Goal: Contribute content

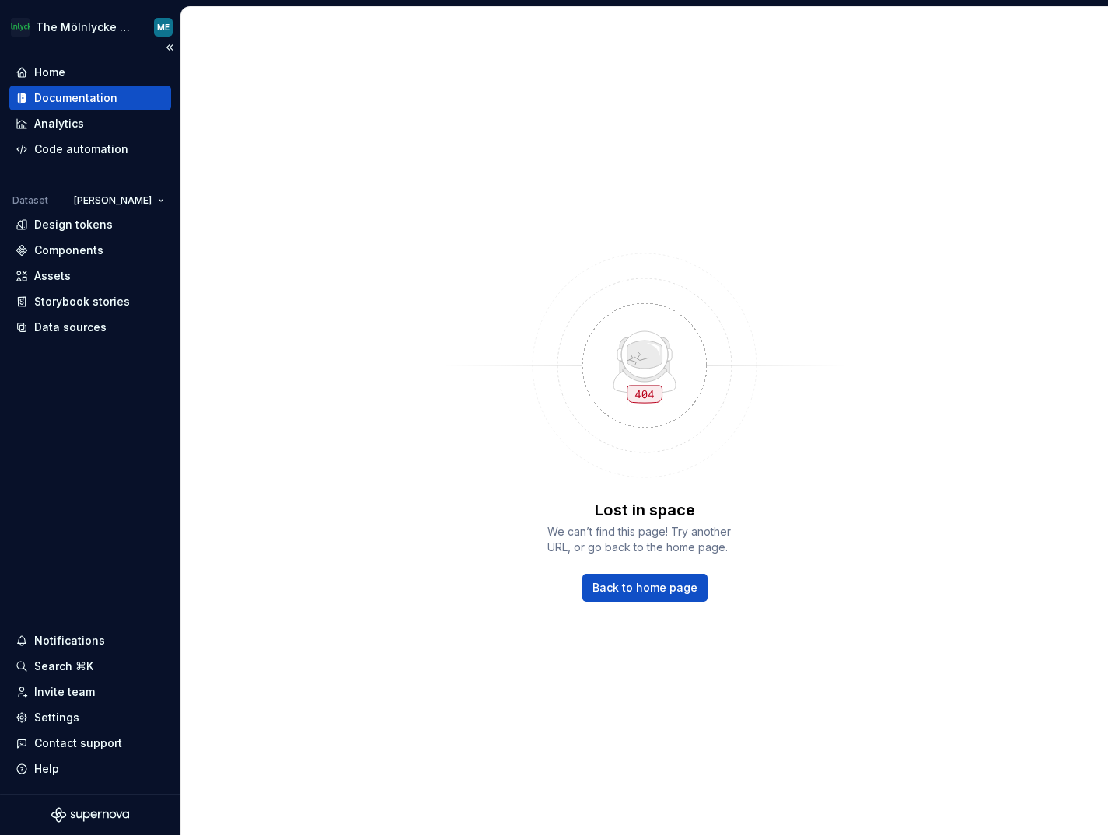
click at [71, 89] on div "Documentation" at bounding box center [90, 98] width 162 height 25
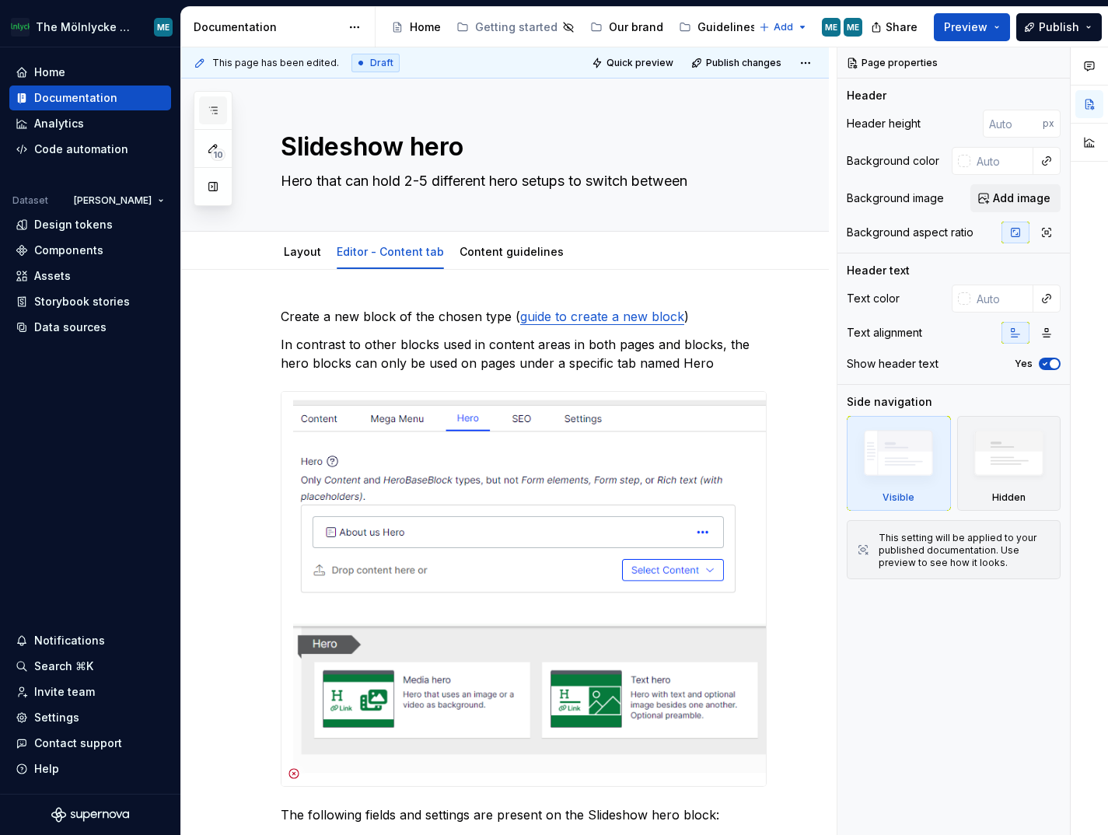
click at [212, 115] on icon "button" at bounding box center [213, 110] width 12 height 12
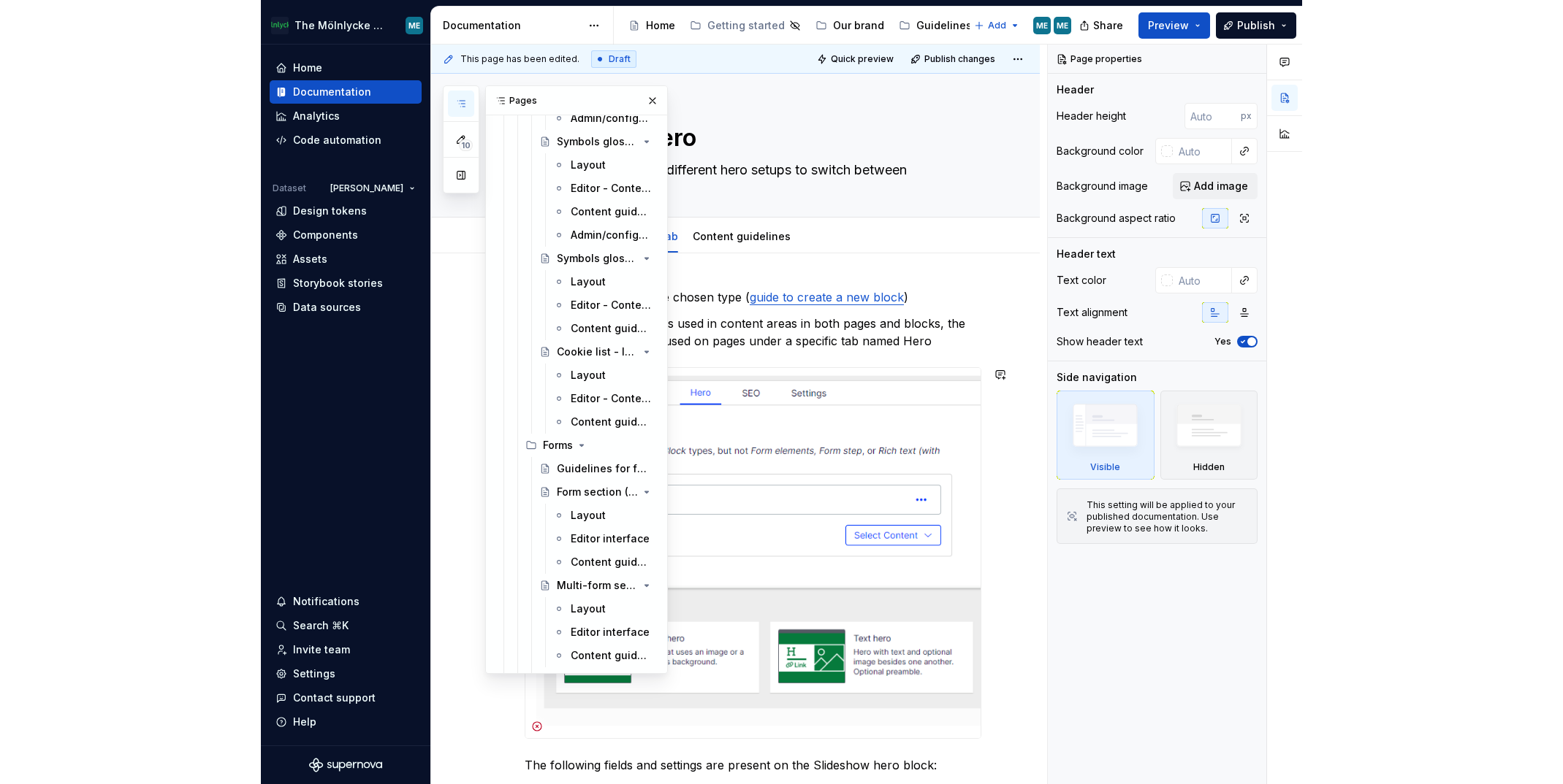
scroll to position [7539, 0]
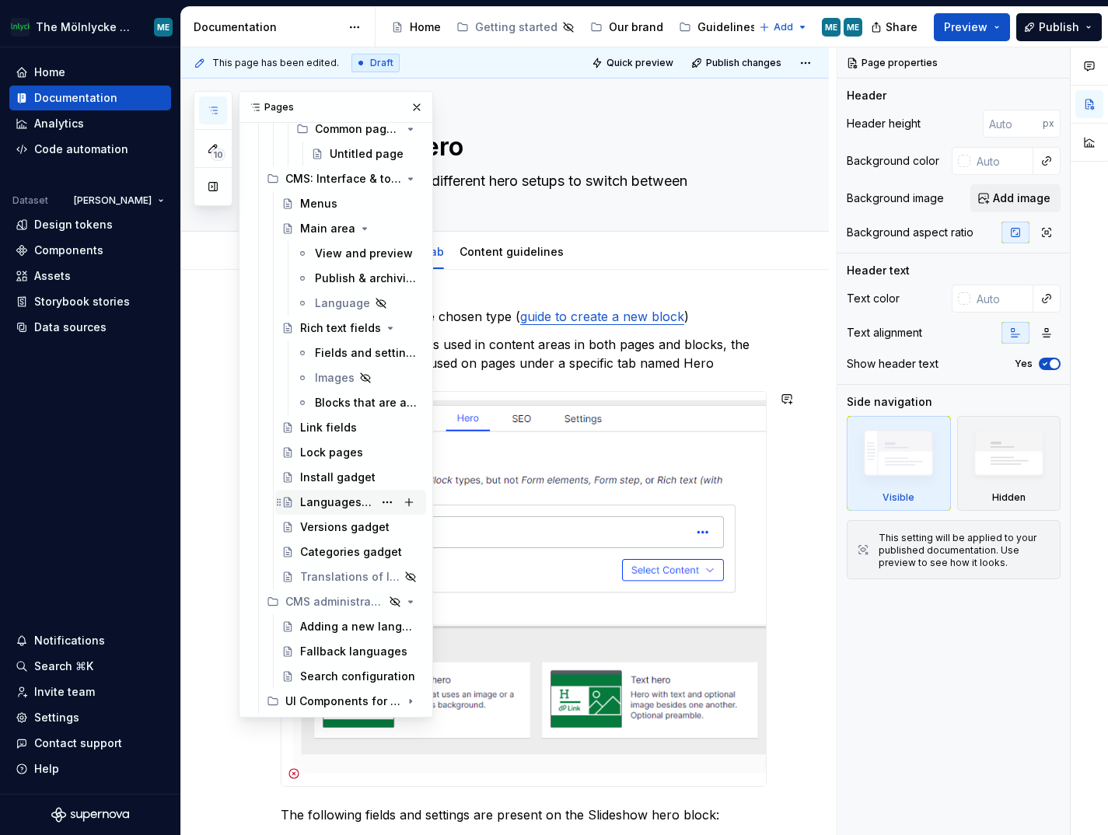
click at [320, 506] on div "Languages gadget" at bounding box center [336, 503] width 73 height 16
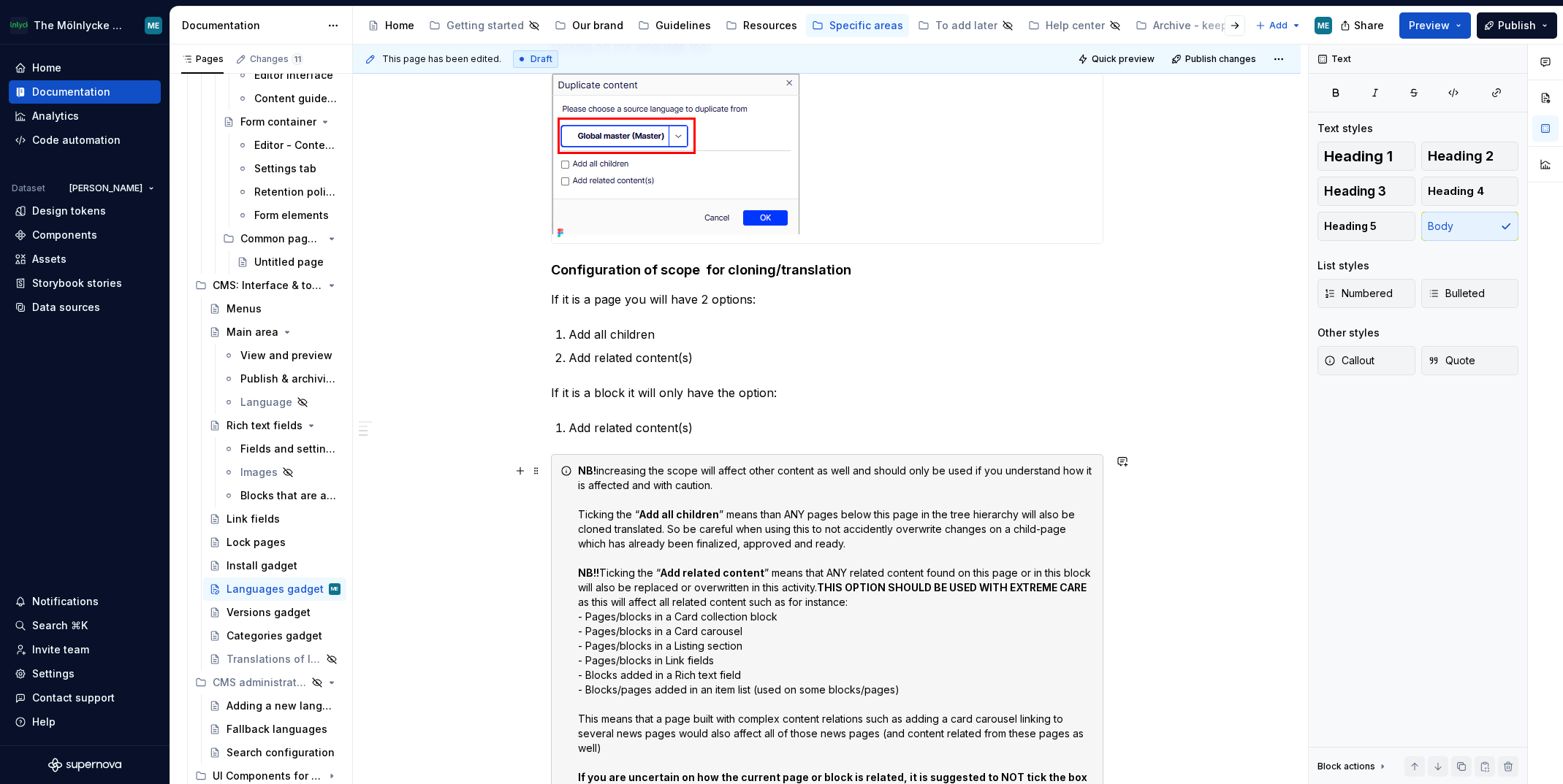
scroll to position [2556, 0]
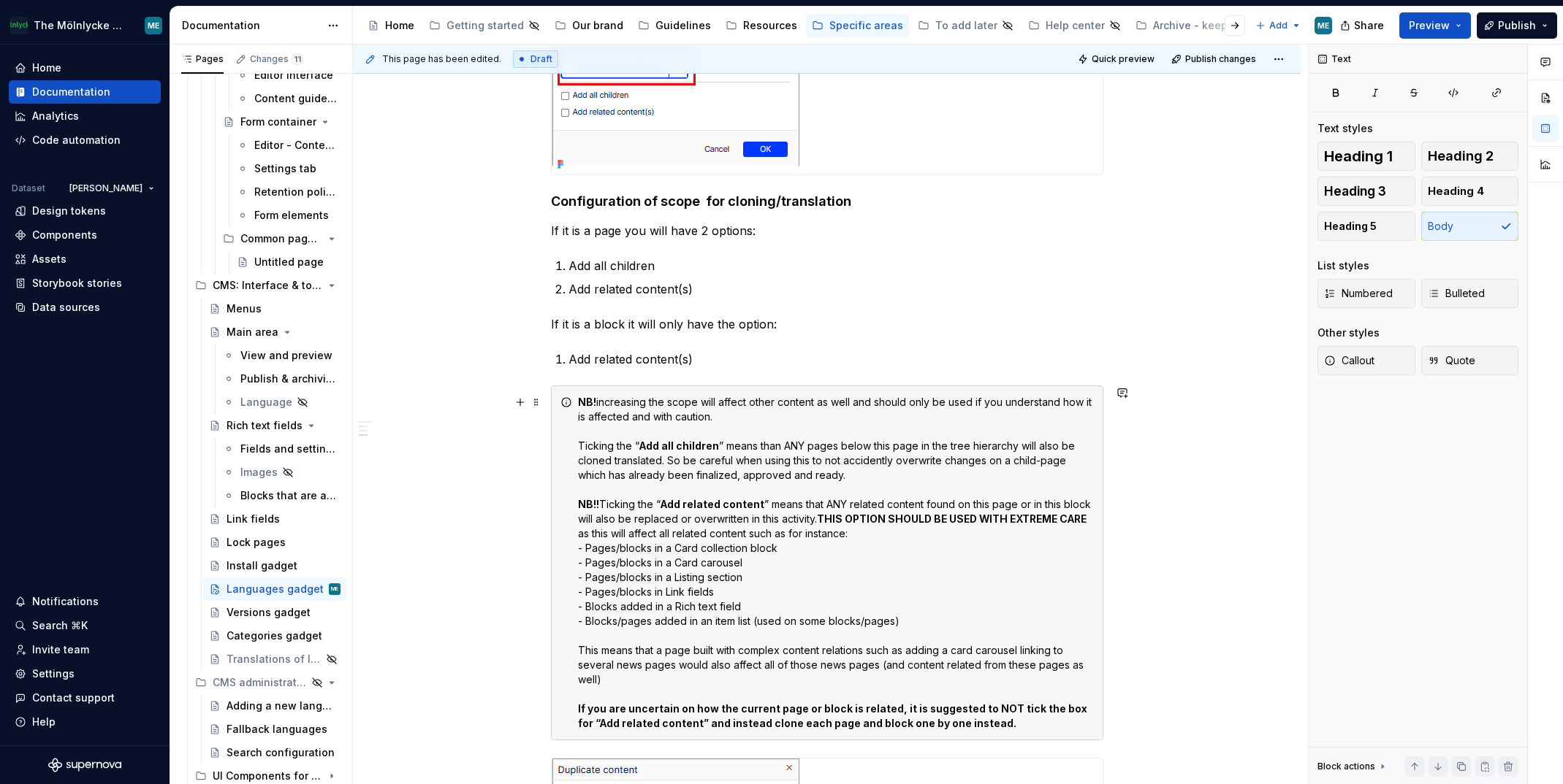
click at [753, 518] on div "NB! increasing the scope will affect other content as well and should only be u…" at bounding box center [835, 563] width 516 height 336
type textarea "*"
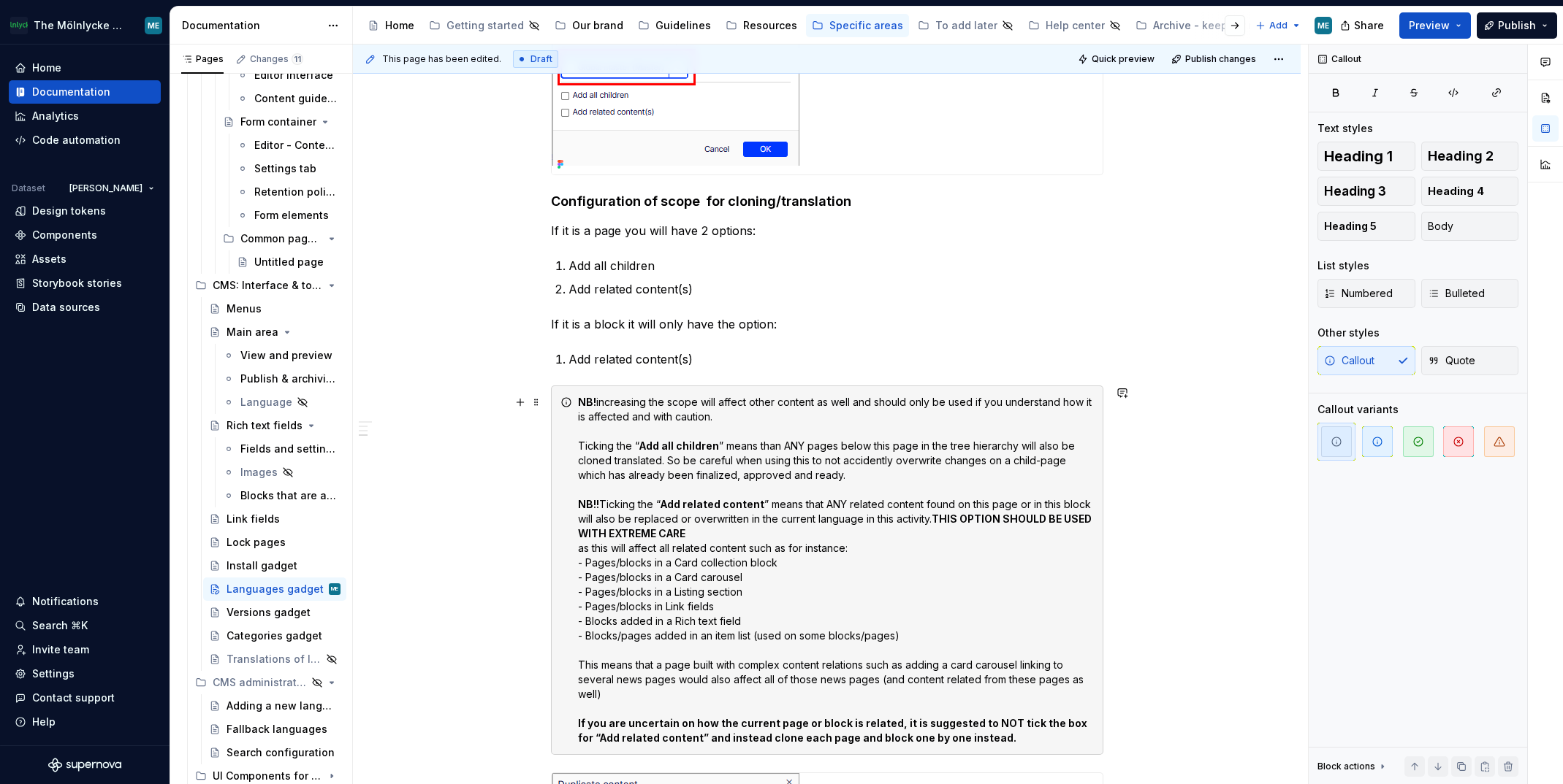
click at [866, 517] on div "NB! increasing the scope will affect other content as well and should only be u…" at bounding box center [835, 570] width 516 height 350
click at [868, 517] on div "NB! increasing the scope will affect other content as well and should only be u…" at bounding box center [835, 570] width 516 height 350
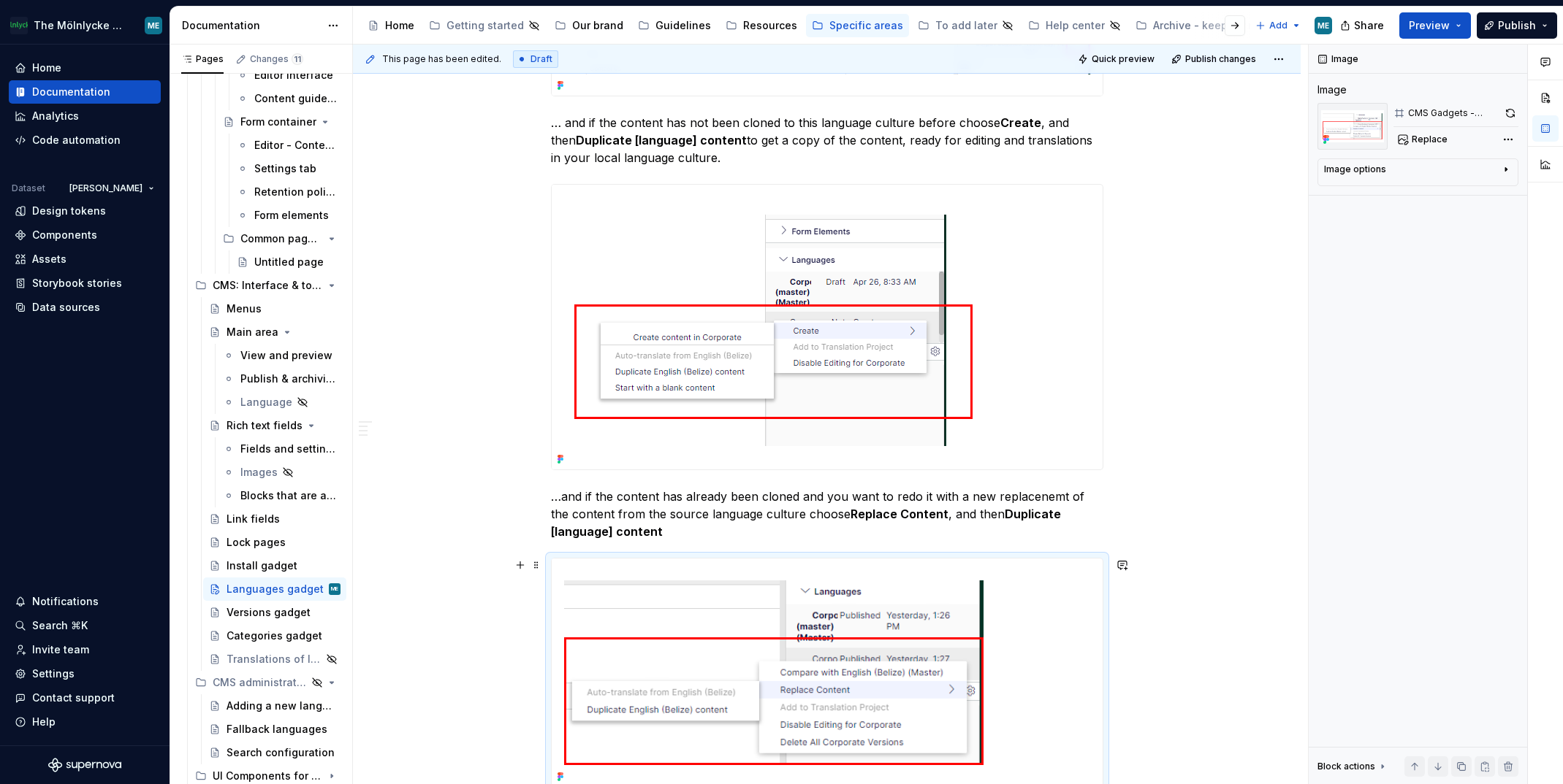
scroll to position [0, 0]
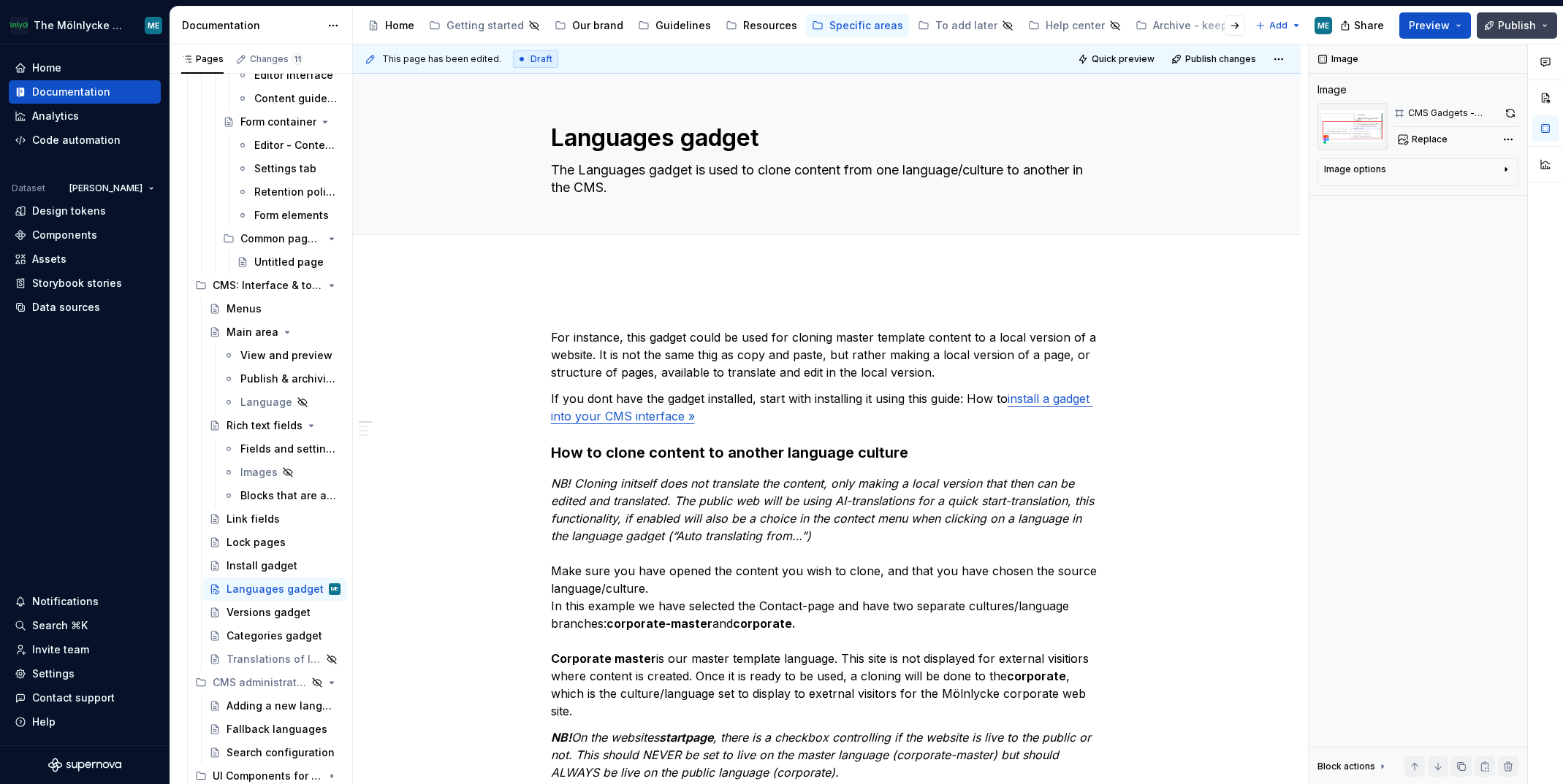
click at [1040, 25] on span "Publish" at bounding box center [1516, 25] width 38 height 15
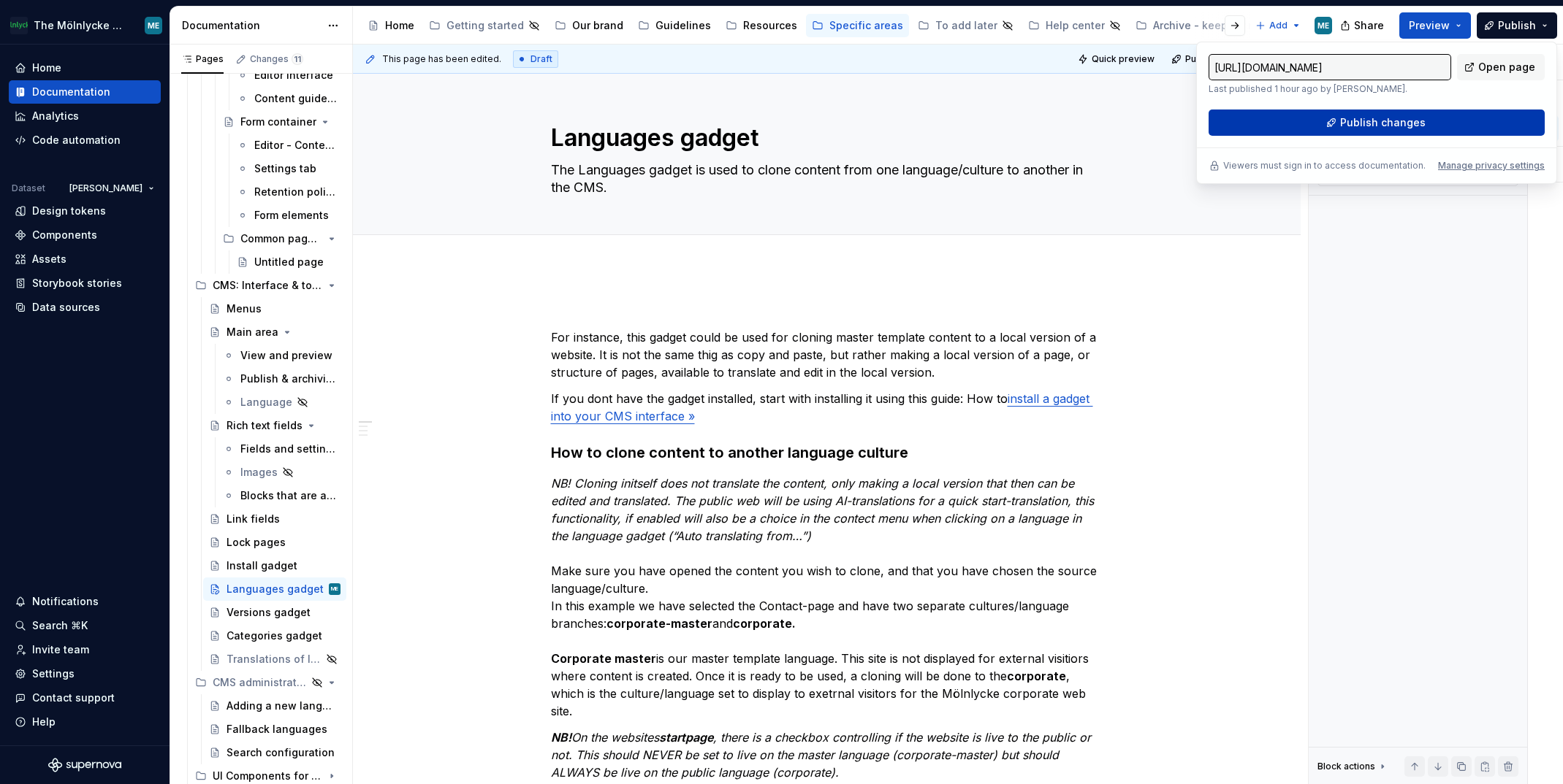
click at [1040, 122] on span "Publish changes" at bounding box center [1382, 123] width 85 height 15
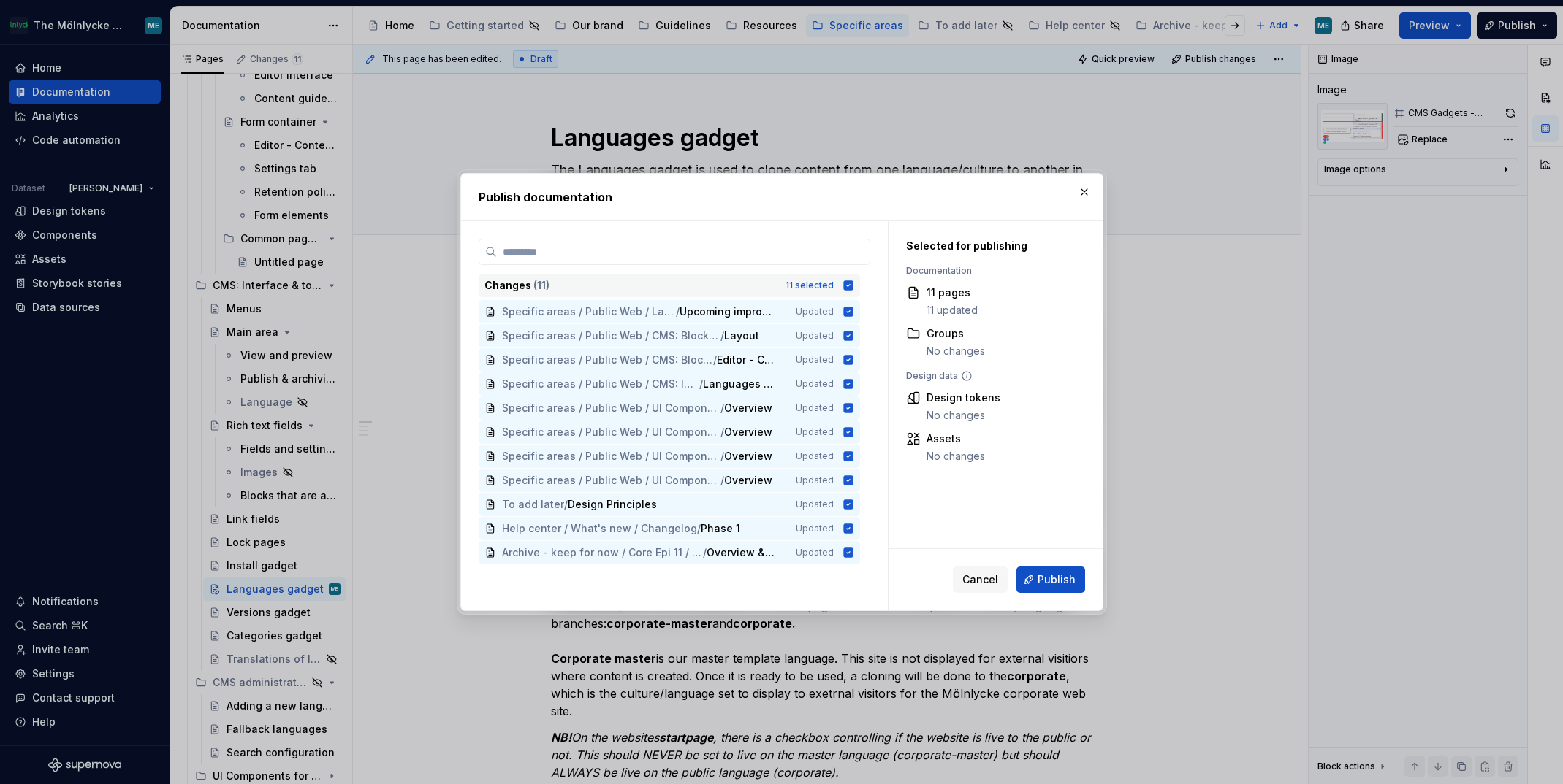
click at [845, 283] on icon at bounding box center [848, 285] width 9 height 9
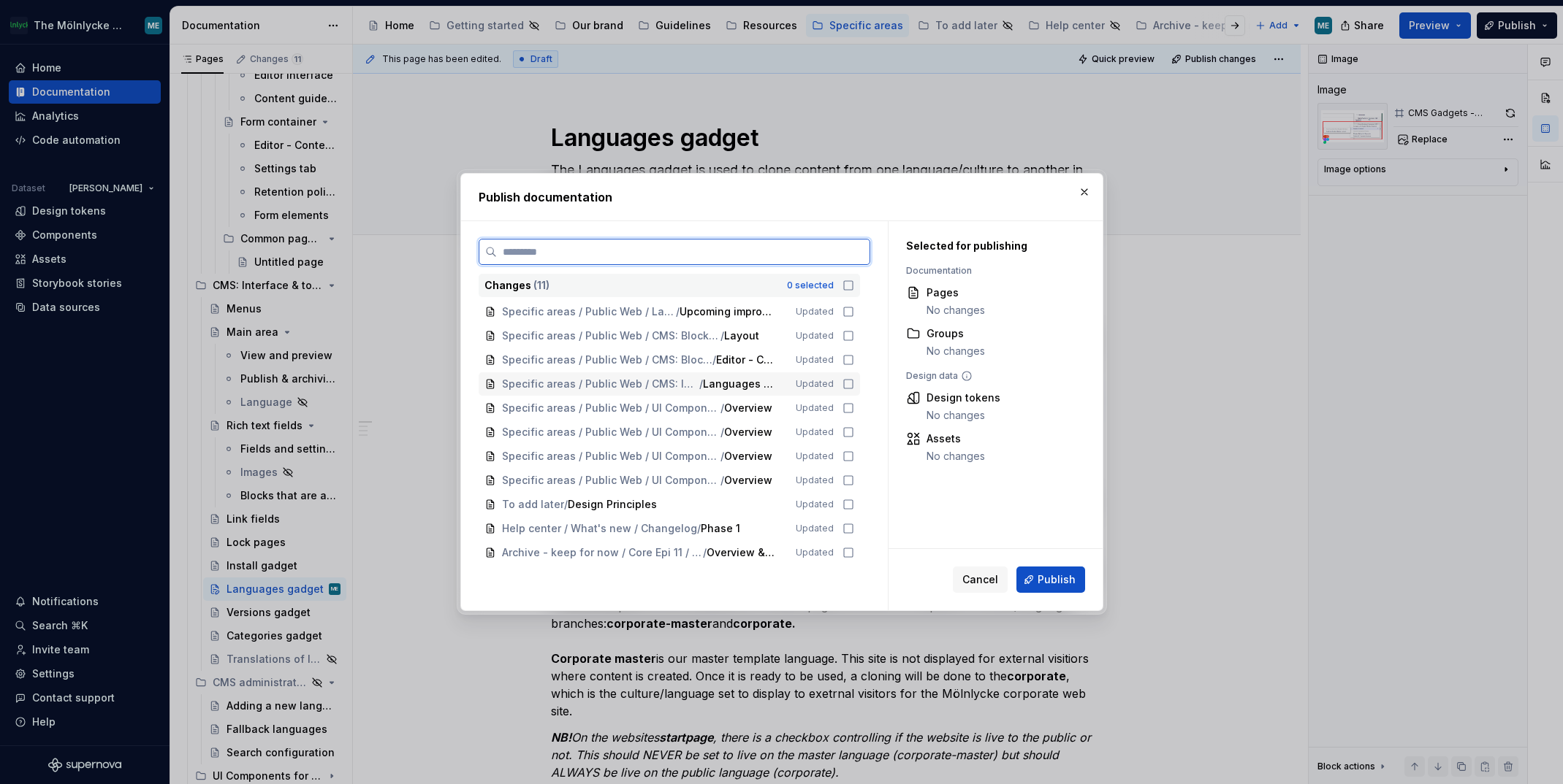
click at [846, 383] on icon at bounding box center [848, 384] width 11 height 11
click at [1040, 587] on span "Publish" at bounding box center [1056, 580] width 38 height 15
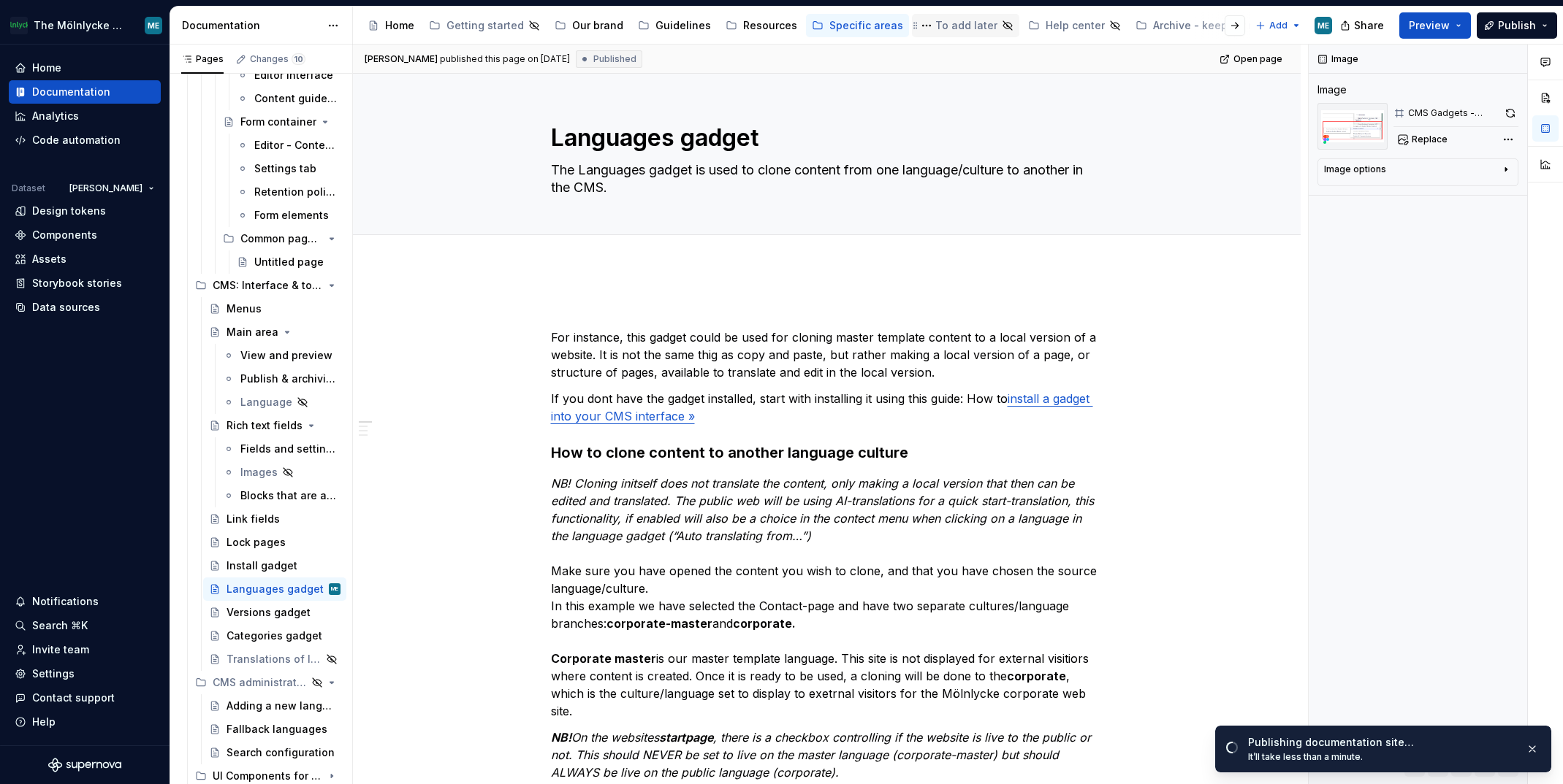
type textarea "*"
